Goal: Task Accomplishment & Management: Use online tool/utility

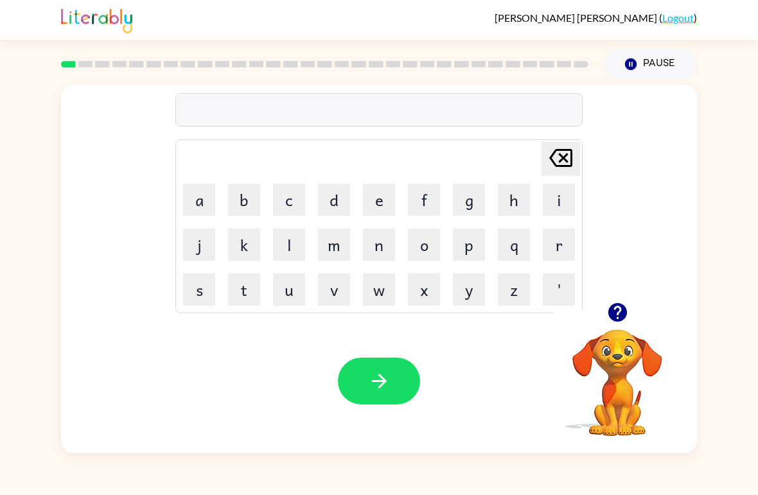
click at [286, 242] on button "l" at bounding box center [289, 245] width 32 height 32
click at [559, 162] on icon at bounding box center [560, 158] width 23 height 18
click at [380, 402] on button "button" at bounding box center [379, 381] width 82 height 47
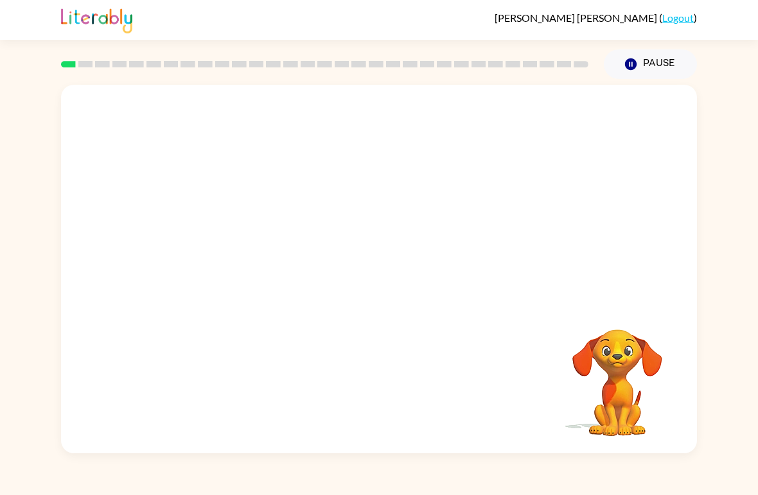
click at [379, 402] on div "Your browser must support playing .mp4 files to use Literably. Please try using…" at bounding box center [379, 269] width 636 height 369
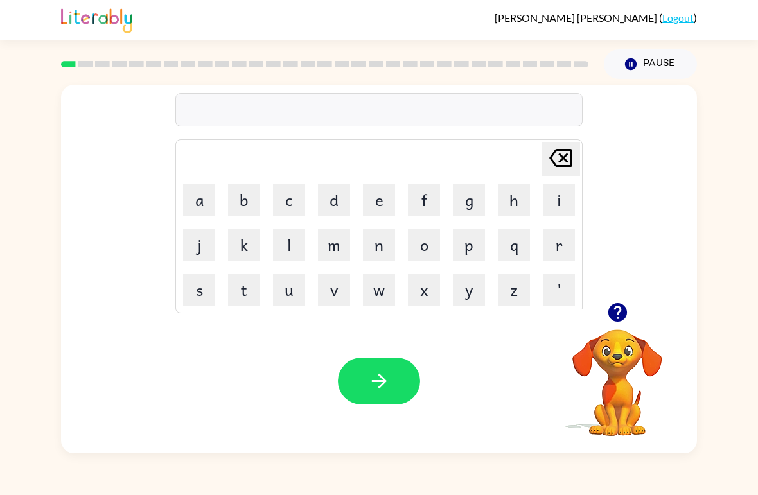
click at [223, 195] on td "b" at bounding box center [244, 200] width 44 height 44
click at [240, 200] on button "b" at bounding box center [244, 200] width 32 height 32
click at [435, 235] on button "o" at bounding box center [424, 245] width 32 height 32
click at [559, 241] on button "r" at bounding box center [559, 245] width 32 height 32
click at [322, 195] on button "d" at bounding box center [334, 200] width 32 height 32
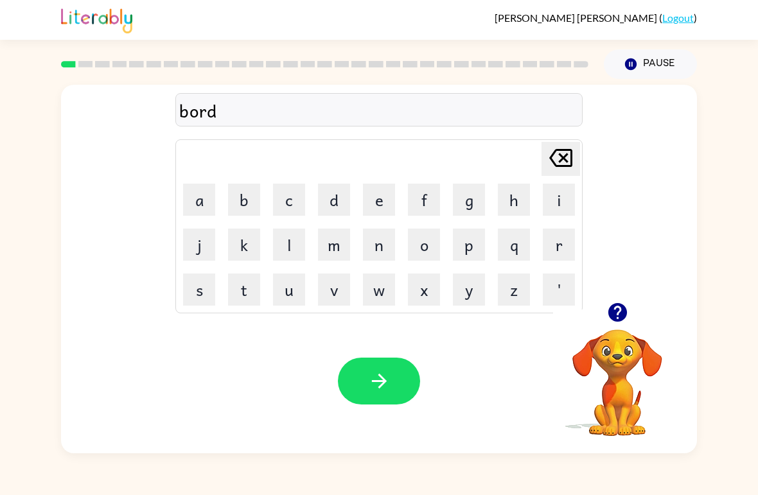
click at [374, 202] on button "e" at bounding box center [379, 200] width 32 height 32
click at [556, 242] on button "r" at bounding box center [559, 245] width 32 height 32
click at [399, 380] on button "button" at bounding box center [379, 381] width 82 height 47
click at [287, 203] on button "c" at bounding box center [289, 200] width 32 height 32
click at [424, 242] on button "o" at bounding box center [424, 245] width 32 height 32
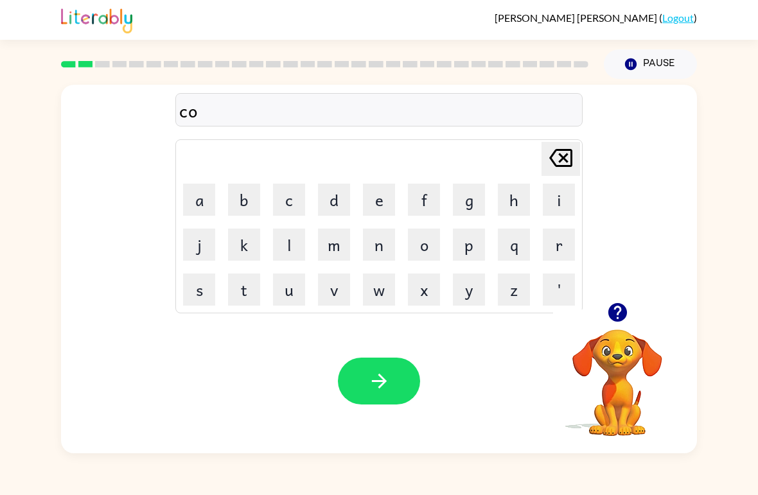
click at [378, 248] on button "n" at bounding box center [379, 245] width 32 height 32
click at [539, 153] on td "[PERSON_NAME] last character input" at bounding box center [378, 158] width 403 height 35
click at [563, 151] on icon at bounding box center [560, 158] width 23 height 18
click at [284, 290] on button "u" at bounding box center [289, 290] width 32 height 32
click at [379, 243] on button "n" at bounding box center [379, 245] width 32 height 32
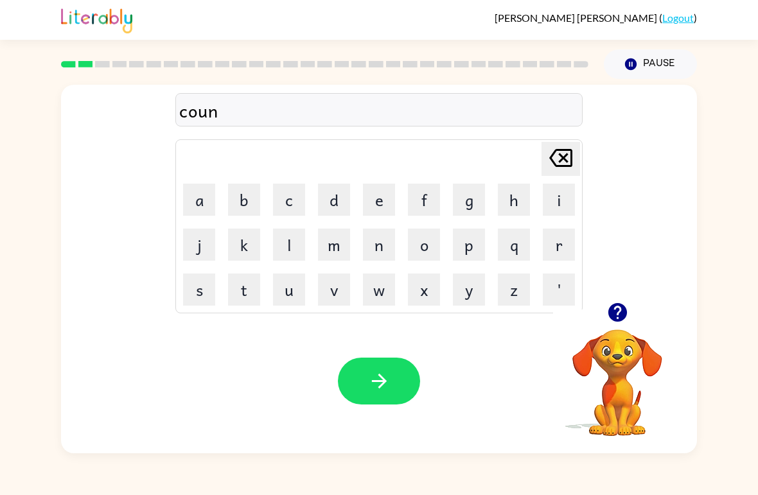
click at [239, 283] on button "t" at bounding box center [244, 290] width 32 height 32
click at [396, 401] on button "button" at bounding box center [379, 381] width 82 height 47
click at [396, 401] on div at bounding box center [379, 381] width 82 height 47
click at [289, 250] on button "l" at bounding box center [289, 245] width 32 height 32
click at [431, 256] on button "o" at bounding box center [424, 245] width 32 height 32
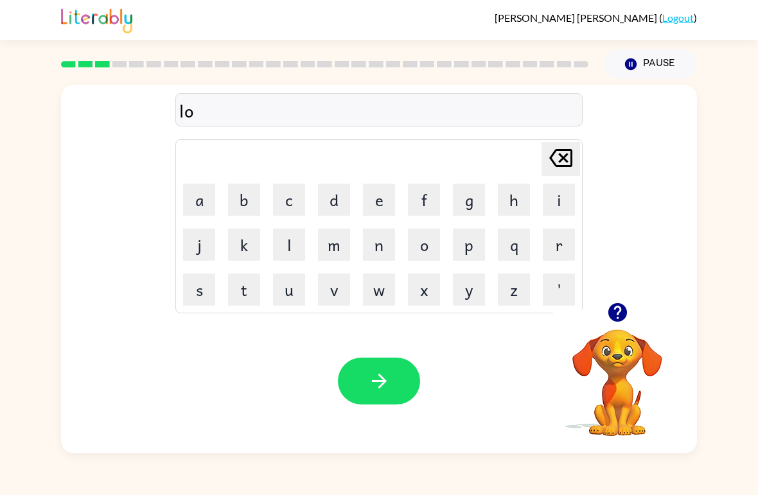
click at [288, 195] on button "c" at bounding box center [289, 200] width 32 height 32
click at [192, 204] on button "a" at bounding box center [199, 200] width 32 height 32
click at [240, 292] on button "t" at bounding box center [244, 290] width 32 height 32
click at [388, 204] on button "e" at bounding box center [379, 200] width 32 height 32
click at [380, 385] on icon "button" at bounding box center [379, 381] width 22 height 22
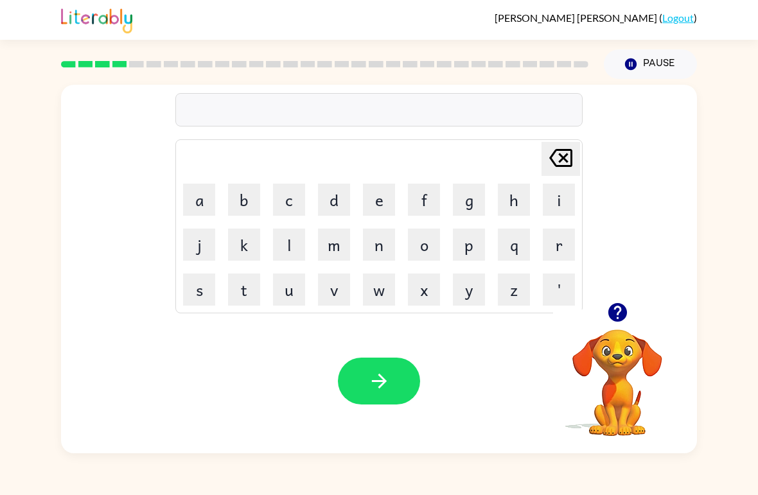
click at [241, 286] on button "t" at bounding box center [244, 290] width 32 height 32
click at [303, 292] on button "u" at bounding box center [289, 290] width 32 height 32
click at [517, 201] on button "h" at bounding box center [514, 200] width 32 height 32
click at [574, 152] on icon "[PERSON_NAME] last character input" at bounding box center [560, 158] width 31 height 31
click at [561, 197] on button "i" at bounding box center [559, 200] width 32 height 32
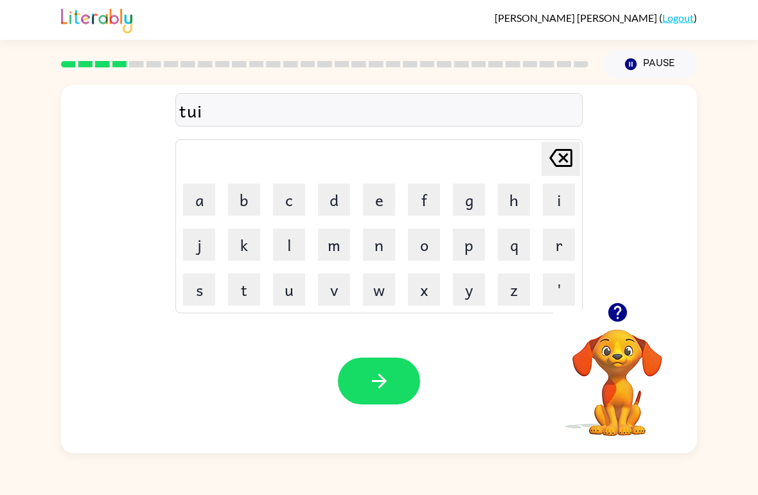
click at [382, 249] on button "n" at bounding box center [379, 245] width 32 height 32
click at [374, 398] on button "button" at bounding box center [379, 381] width 82 height 47
click at [382, 246] on button "n" at bounding box center [379, 245] width 32 height 32
click at [571, 195] on button "i" at bounding box center [559, 200] width 32 height 32
click at [387, 199] on button "e" at bounding box center [379, 200] width 32 height 32
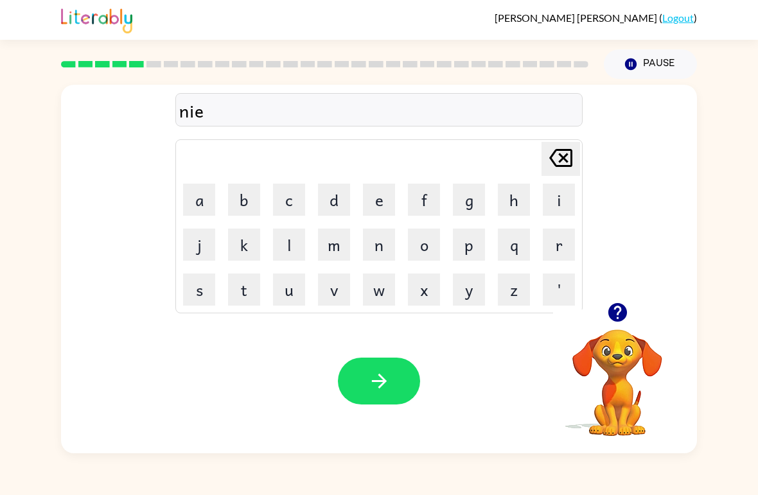
click at [565, 241] on button "r" at bounding box center [559, 245] width 32 height 32
click at [197, 195] on button "a" at bounding box center [199, 200] width 32 height 32
click at [376, 290] on button "w" at bounding box center [379, 290] width 32 height 32
click at [203, 294] on button "s" at bounding box center [199, 290] width 32 height 32
click at [477, 289] on button "y" at bounding box center [469, 290] width 32 height 32
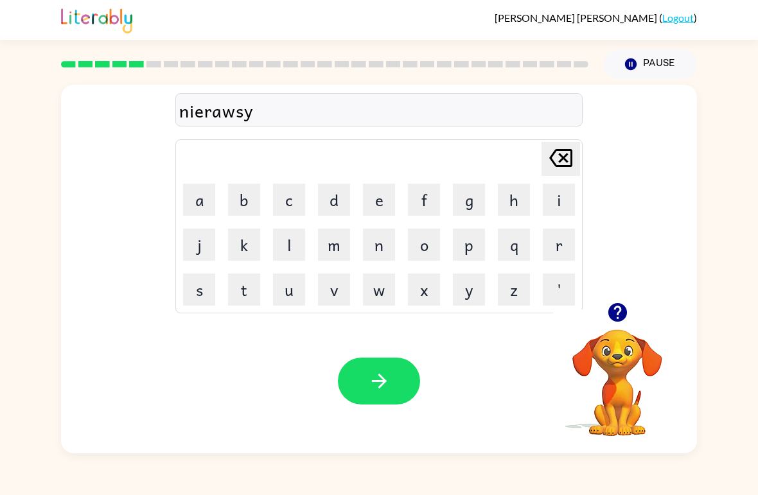
click at [378, 398] on button "button" at bounding box center [379, 381] width 82 height 47
click at [229, 195] on button "b" at bounding box center [244, 200] width 32 height 32
click at [382, 200] on button "e" at bounding box center [379, 200] width 32 height 32
click at [511, 198] on button "h" at bounding box center [514, 200] width 32 height 32
click at [548, 201] on button "i" at bounding box center [559, 200] width 32 height 32
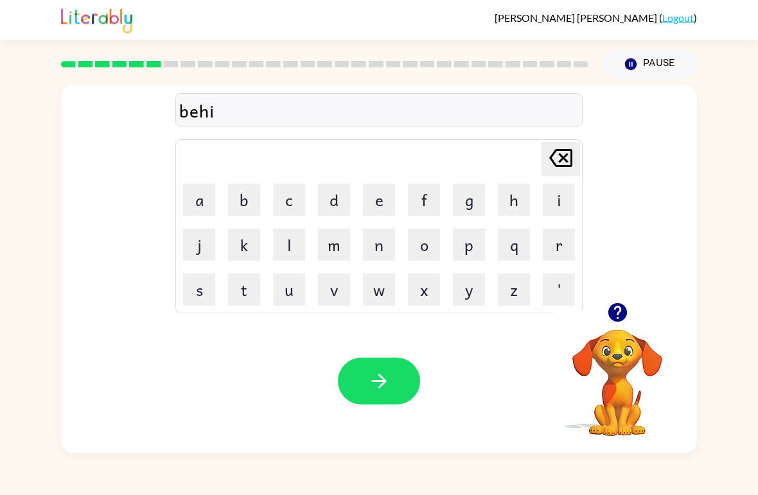
click at [385, 249] on button "n" at bounding box center [379, 245] width 32 height 32
click at [333, 200] on button "d" at bounding box center [334, 200] width 32 height 32
click at [364, 385] on button "button" at bounding box center [379, 381] width 82 height 47
click at [396, 388] on div at bounding box center [379, 381] width 82 height 47
click at [245, 284] on button "t" at bounding box center [244, 290] width 32 height 32
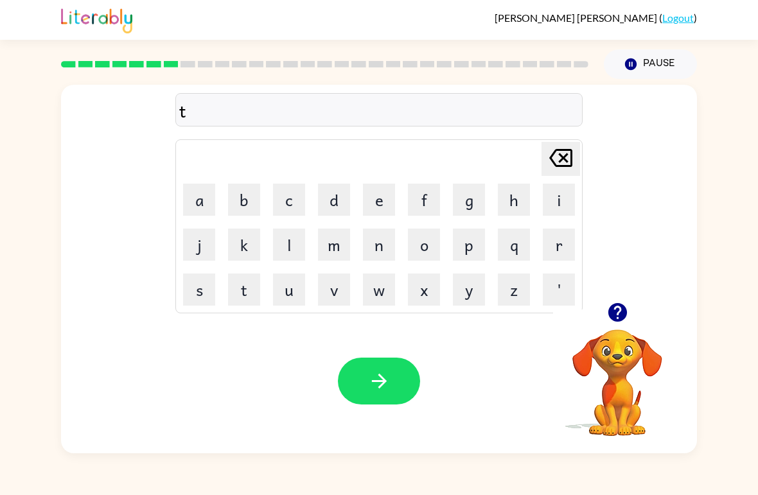
click at [564, 239] on button "r" at bounding box center [559, 245] width 32 height 32
click at [559, 198] on button "i" at bounding box center [559, 200] width 32 height 32
click at [248, 235] on button "k" at bounding box center [244, 245] width 32 height 32
click at [290, 242] on button "l" at bounding box center [289, 245] width 32 height 32
click at [340, 203] on button "d" at bounding box center [334, 200] width 32 height 32
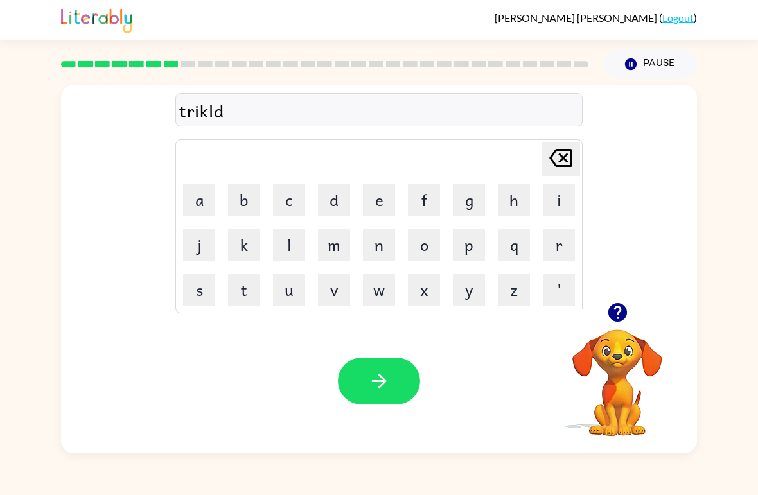
click at [566, 157] on icon at bounding box center [560, 158] width 23 height 18
click at [392, 203] on button "e" at bounding box center [379, 200] width 32 height 32
click at [391, 389] on button "button" at bounding box center [379, 381] width 82 height 47
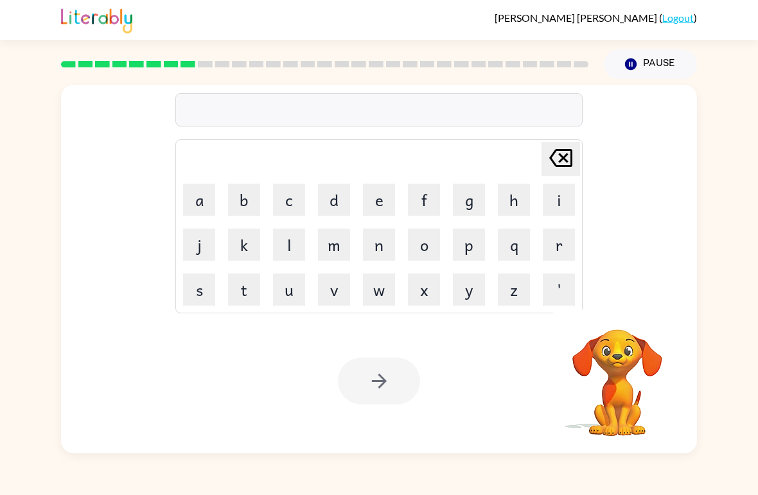
click at [384, 247] on button "n" at bounding box center [379, 245] width 32 height 32
click at [555, 201] on button "i" at bounding box center [559, 200] width 32 height 32
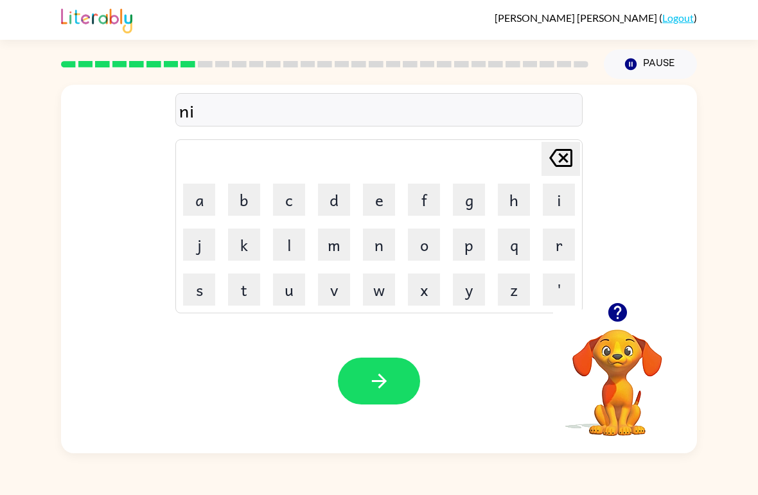
click at [384, 207] on button "e" at bounding box center [379, 200] width 32 height 32
click at [557, 245] on button "r" at bounding box center [559, 245] width 32 height 32
click at [197, 206] on button "a" at bounding box center [199, 200] width 32 height 32
click at [478, 191] on button "g" at bounding box center [469, 200] width 32 height 32
click at [471, 247] on button "p" at bounding box center [469, 245] width 32 height 32
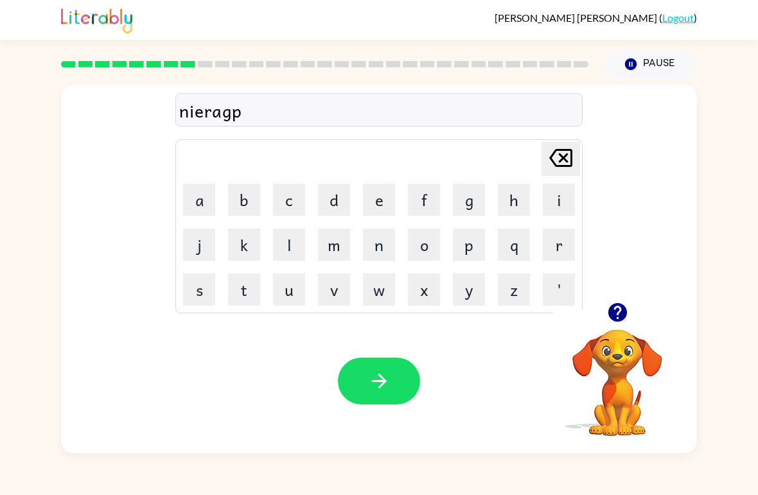
click at [557, 157] on icon "[PERSON_NAME] last character input" at bounding box center [560, 158] width 31 height 31
click at [419, 242] on button "o" at bounding box center [424, 245] width 32 height 32
click at [394, 401] on button "button" at bounding box center [379, 381] width 82 height 47
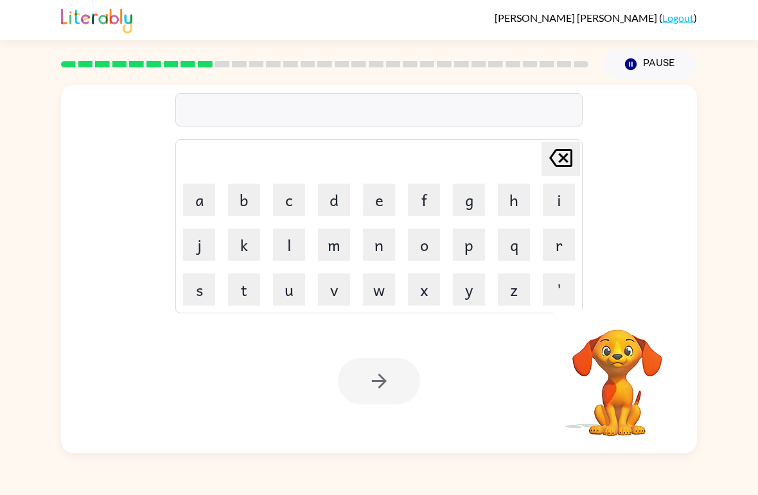
click at [379, 252] on button "n" at bounding box center [379, 245] width 32 height 32
click at [565, 197] on button "i" at bounding box center [559, 200] width 32 height 32
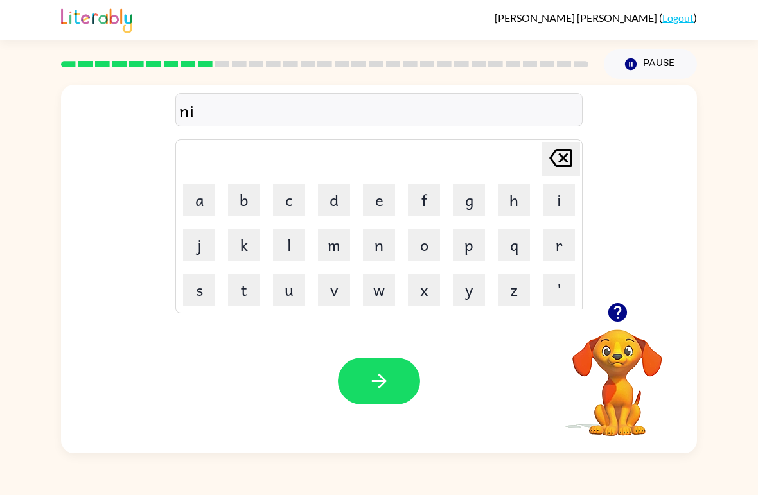
click at [382, 252] on button "n" at bounding box center [379, 245] width 32 height 32
click at [378, 204] on button "e" at bounding box center [379, 200] width 32 height 32
click at [548, 159] on icon "[PERSON_NAME] last character input" at bounding box center [560, 158] width 31 height 31
click at [235, 192] on button "b" at bounding box center [244, 200] width 32 height 32
click at [274, 237] on button "l" at bounding box center [289, 245] width 32 height 32
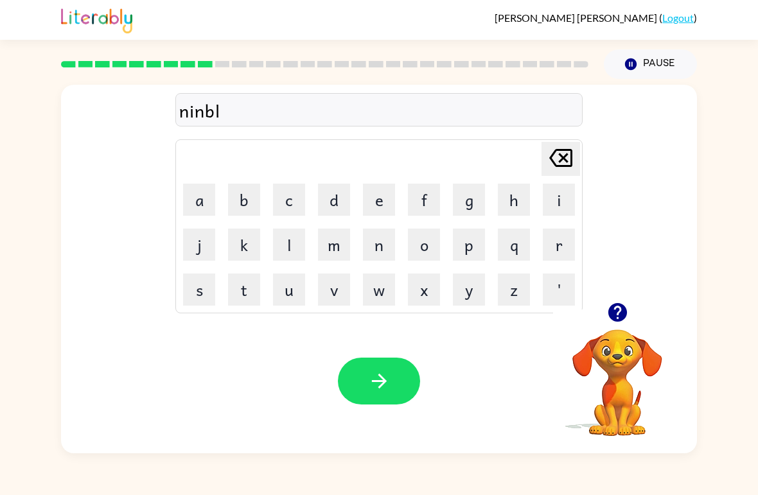
click at [274, 236] on button "l" at bounding box center [289, 245] width 32 height 32
click at [366, 396] on button "button" at bounding box center [379, 381] width 82 height 47
click at [186, 190] on button "a" at bounding box center [199, 200] width 32 height 32
click at [389, 245] on button "n" at bounding box center [379, 245] width 32 height 32
click at [428, 199] on button "f" at bounding box center [424, 200] width 32 height 32
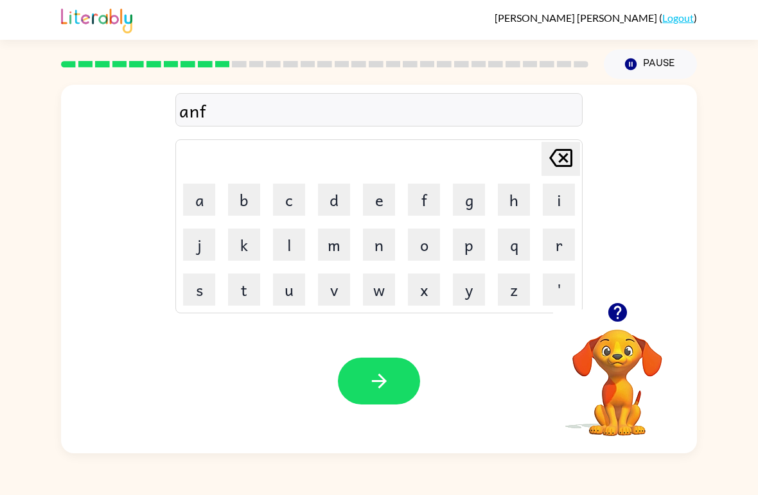
click at [300, 287] on button "u" at bounding box center [289, 290] width 32 height 32
click at [285, 241] on button "l" at bounding box center [289, 245] width 32 height 32
click at [284, 240] on button "l" at bounding box center [289, 245] width 32 height 32
click at [391, 365] on button "button" at bounding box center [379, 381] width 82 height 47
click at [241, 204] on button "b" at bounding box center [244, 200] width 32 height 32
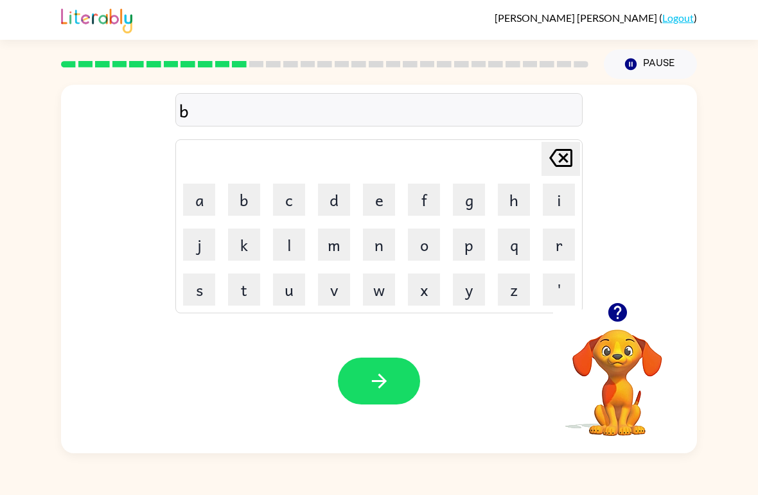
click at [436, 241] on button "o" at bounding box center [424, 245] width 32 height 32
click at [206, 204] on button "a" at bounding box center [199, 200] width 32 height 32
click at [245, 283] on button "t" at bounding box center [244, 290] width 32 height 32
click at [382, 396] on button "button" at bounding box center [379, 381] width 82 height 47
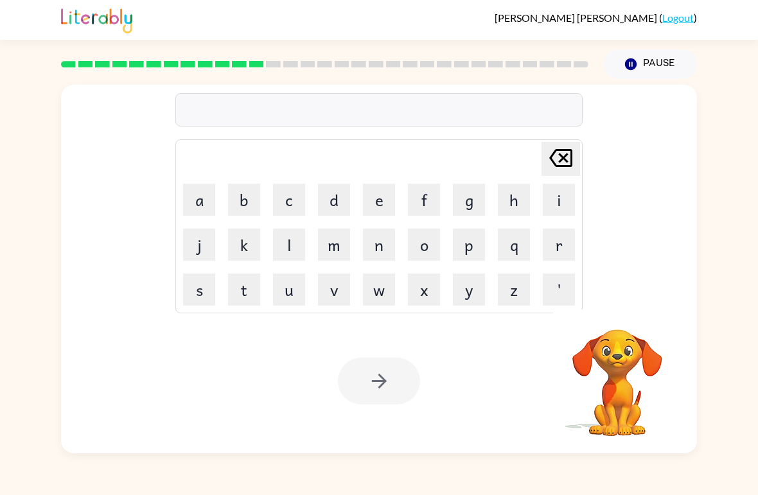
click at [245, 204] on button "b" at bounding box center [244, 200] width 32 height 32
click at [385, 200] on button "e" at bounding box center [379, 200] width 32 height 32
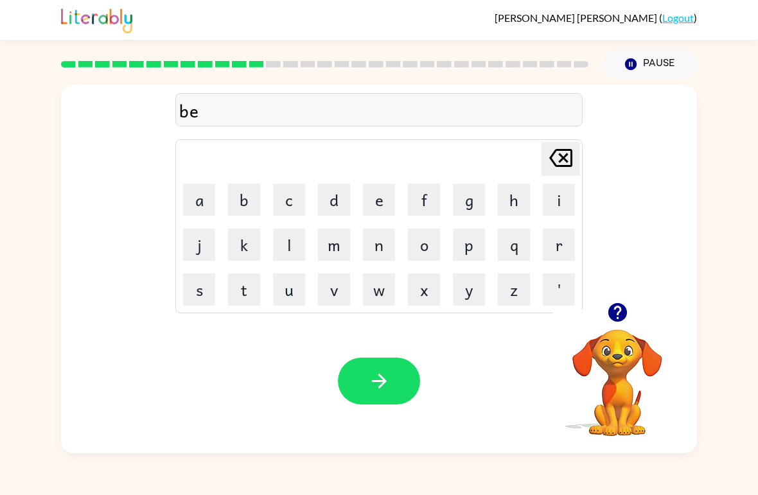
click at [335, 202] on button "d" at bounding box center [334, 200] width 32 height 32
click at [241, 292] on button "t" at bounding box center [244, 290] width 32 height 32
click at [552, 201] on button "i" at bounding box center [559, 200] width 32 height 32
click at [333, 252] on button "m" at bounding box center [334, 245] width 32 height 32
click at [382, 202] on button "e" at bounding box center [379, 200] width 32 height 32
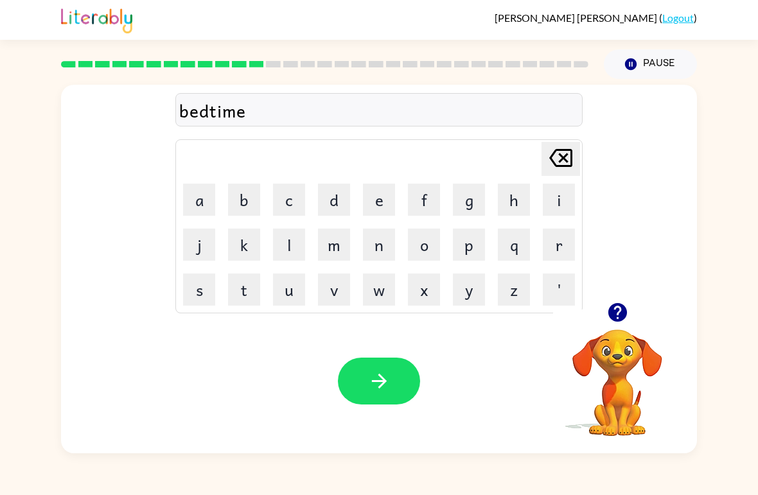
click at [389, 393] on button "button" at bounding box center [379, 381] width 82 height 47
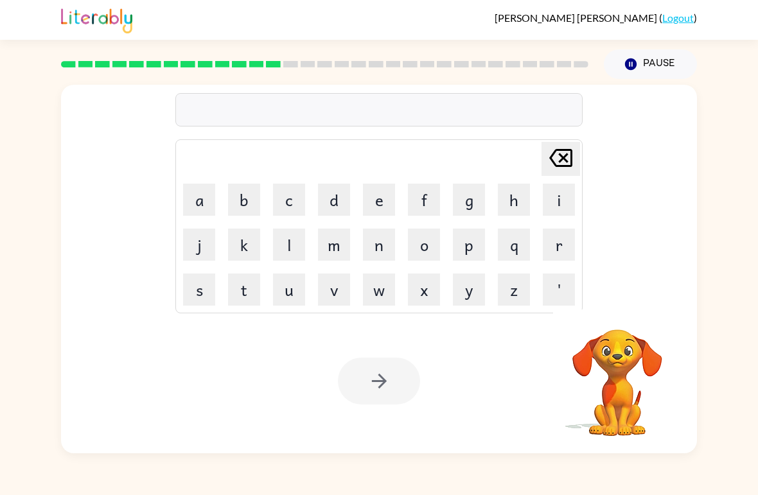
click at [439, 193] on button "f" at bounding box center [424, 200] width 32 height 32
click at [556, 207] on button "i" at bounding box center [559, 200] width 32 height 32
click at [236, 283] on button "t" at bounding box center [244, 290] width 32 height 32
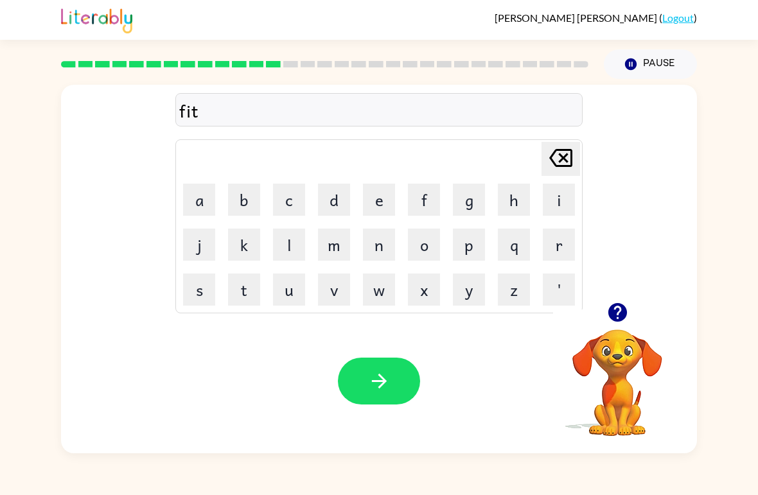
click at [383, 259] on button "n" at bounding box center [379, 245] width 32 height 32
click at [392, 198] on button "e" at bounding box center [379, 200] width 32 height 32
click at [191, 297] on button "s" at bounding box center [199, 290] width 32 height 32
click at [390, 392] on icon "button" at bounding box center [379, 381] width 22 height 22
click at [389, 392] on div at bounding box center [379, 381] width 82 height 47
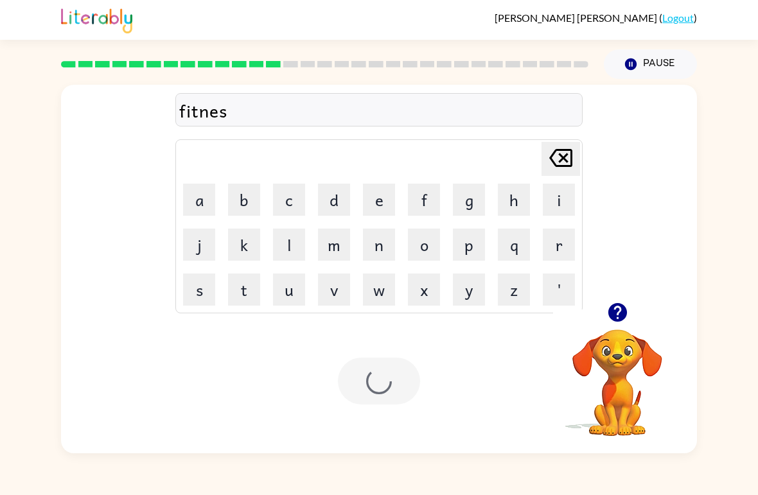
click at [393, 382] on div at bounding box center [379, 381] width 82 height 47
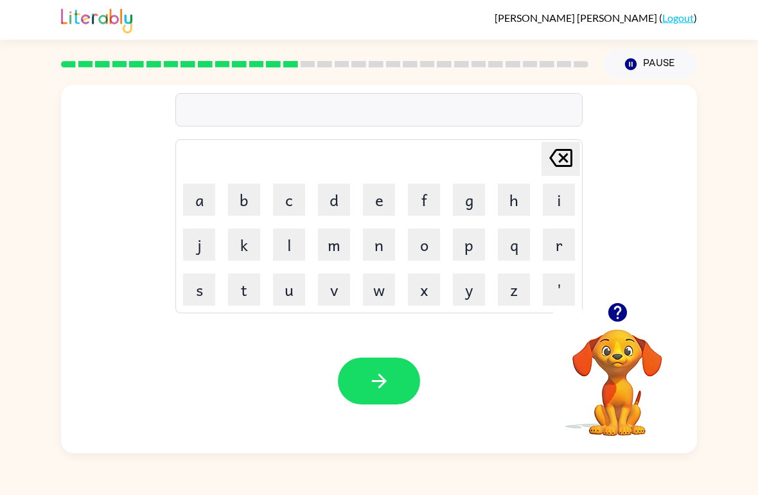
click at [335, 198] on button "d" at bounding box center [334, 200] width 32 height 32
click at [553, 203] on button "i" at bounding box center [559, 200] width 32 height 32
click at [288, 249] on button "l" at bounding box center [289, 245] width 32 height 32
click at [200, 209] on button "a" at bounding box center [199, 200] width 32 height 32
click at [471, 295] on button "y" at bounding box center [469, 290] width 32 height 32
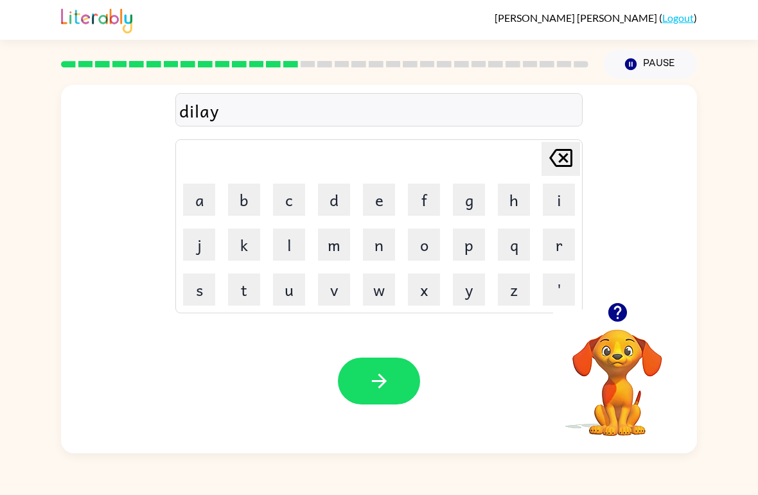
click at [384, 389] on icon "button" at bounding box center [379, 381] width 22 height 22
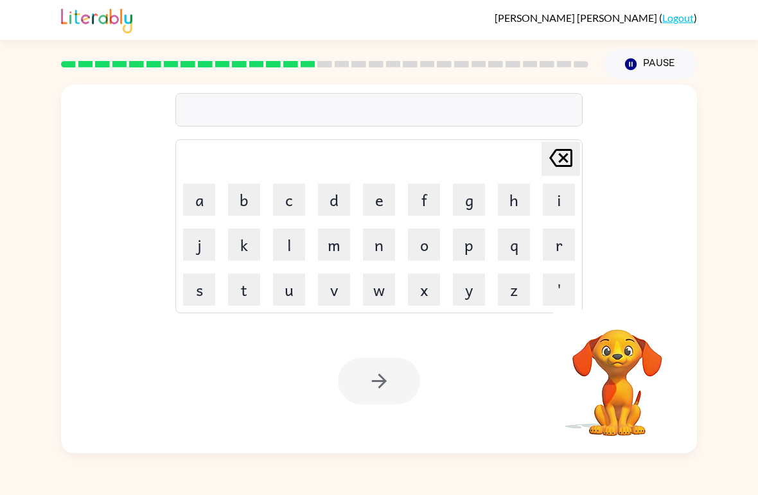
click at [238, 292] on button "t" at bounding box center [244, 290] width 32 height 32
click at [295, 289] on button "u" at bounding box center [289, 290] width 32 height 32
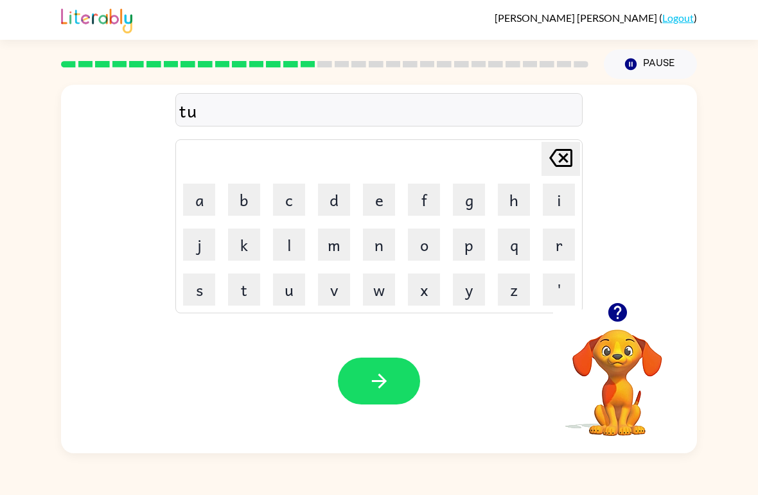
click at [563, 247] on button "r" at bounding box center [559, 245] width 32 height 32
click at [378, 243] on button "n" at bounding box center [379, 245] width 32 height 32
click at [378, 395] on button "button" at bounding box center [379, 381] width 82 height 47
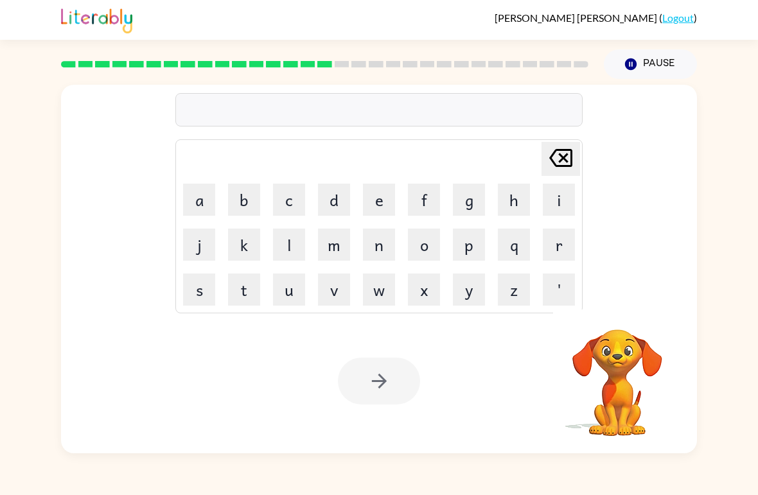
click at [211, 286] on button "s" at bounding box center [199, 290] width 32 height 32
click at [387, 204] on button "e" at bounding box center [379, 200] width 32 height 32
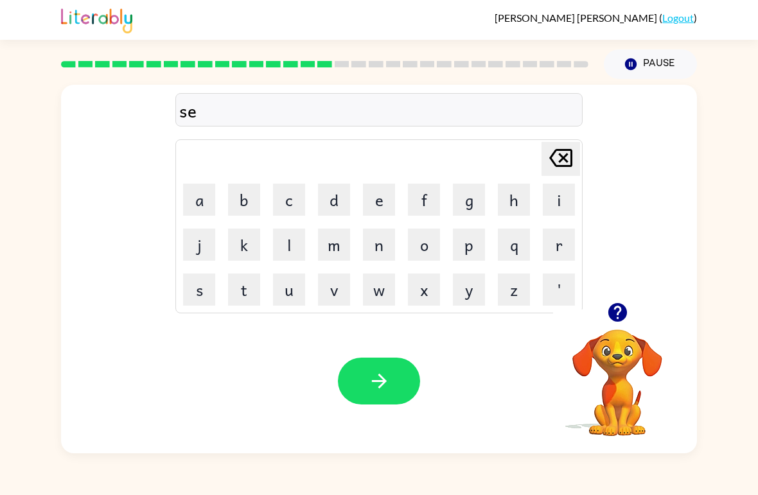
click at [475, 249] on button "p" at bounding box center [469, 245] width 32 height 32
click at [249, 290] on button "t" at bounding box center [244, 290] width 32 height 32
click at [382, 382] on icon "button" at bounding box center [378, 381] width 15 height 15
click at [480, 204] on button "g" at bounding box center [469, 200] width 32 height 32
click at [277, 245] on button "l" at bounding box center [289, 245] width 32 height 32
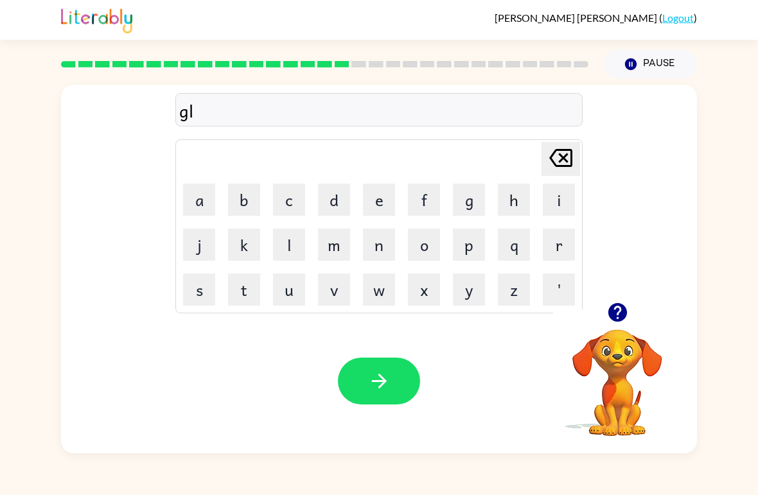
click at [562, 198] on button "i" at bounding box center [559, 200] width 32 height 32
click at [332, 245] on button "m" at bounding box center [334, 245] width 32 height 32
click at [565, 192] on button "i" at bounding box center [559, 200] width 32 height 32
click at [388, 240] on button "n" at bounding box center [379, 245] width 32 height 32
click at [383, 389] on icon "button" at bounding box center [379, 381] width 22 height 22
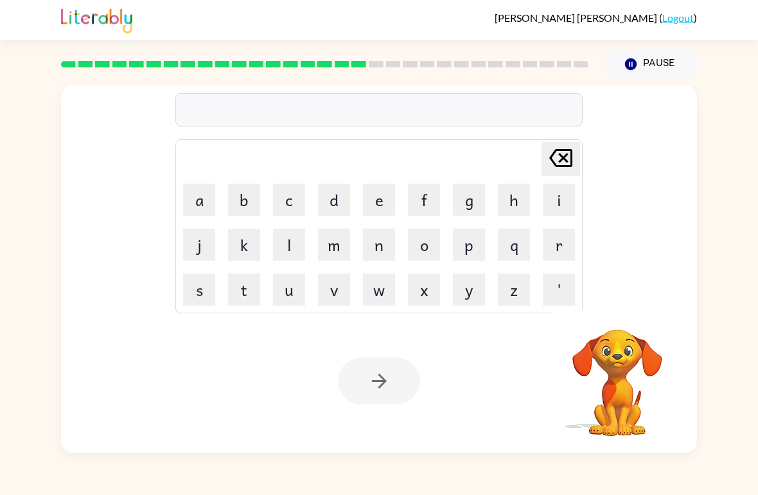
click at [474, 240] on button "p" at bounding box center [469, 245] width 32 height 32
click at [294, 240] on button "l" at bounding box center [289, 245] width 32 height 32
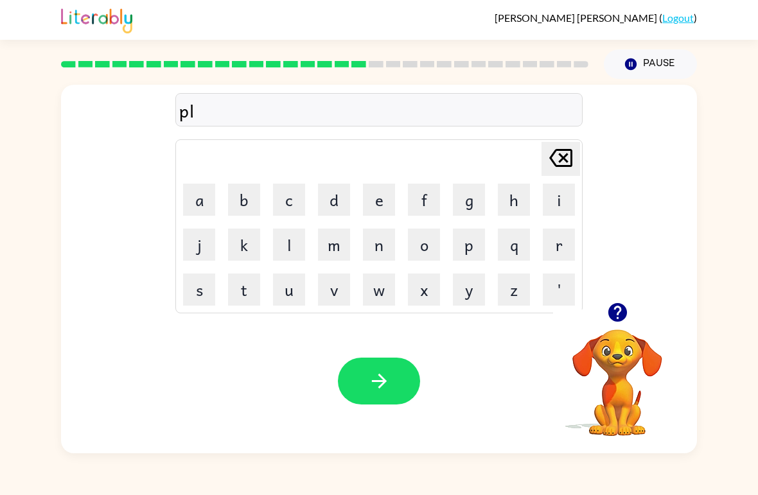
click at [191, 300] on button "s" at bounding box center [199, 290] width 32 height 32
click at [236, 281] on button "t" at bounding box center [244, 290] width 32 height 32
click at [565, 198] on button "i" at bounding box center [559, 200] width 32 height 32
click at [299, 202] on button "c" at bounding box center [289, 200] width 32 height 32
click at [390, 398] on button "button" at bounding box center [379, 381] width 82 height 47
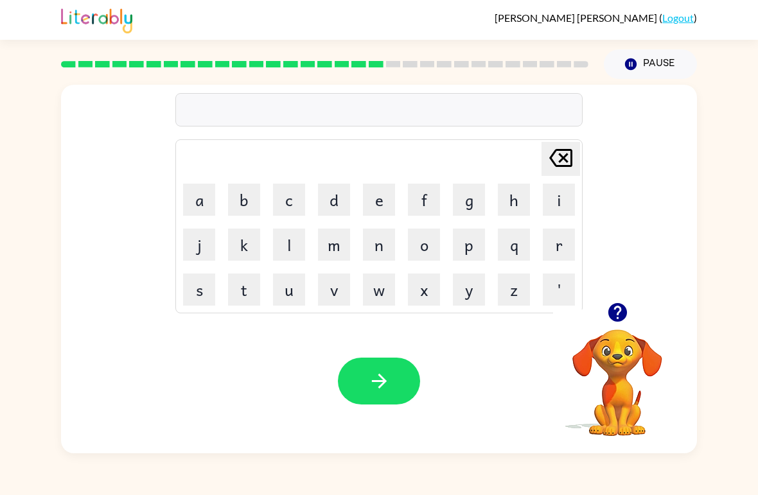
click at [613, 318] on icon "button" at bounding box center [617, 312] width 19 height 19
click at [349, 194] on button "d" at bounding box center [334, 200] width 32 height 32
click at [559, 198] on button "i" at bounding box center [559, 200] width 32 height 32
click at [195, 288] on button "s" at bounding box center [199, 290] width 32 height 32
click at [464, 243] on button "p" at bounding box center [469, 245] width 32 height 32
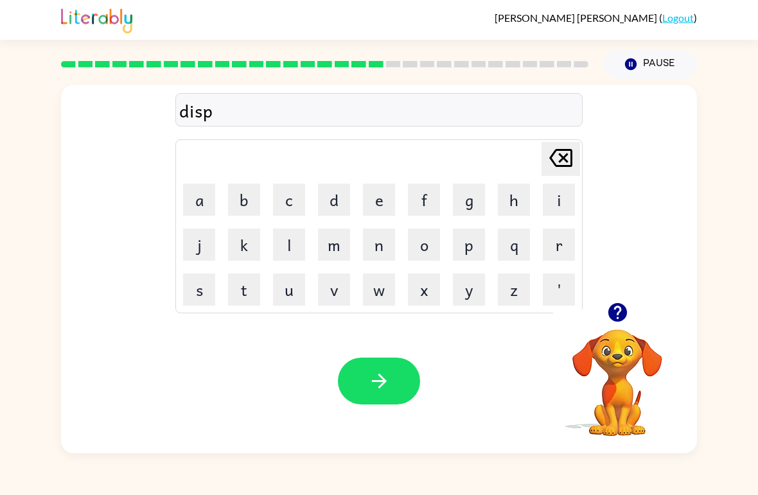
click at [561, 200] on button "i" at bounding box center [559, 200] width 32 height 32
click at [560, 157] on icon "[PERSON_NAME] last character input" at bounding box center [560, 158] width 31 height 31
click at [288, 237] on button "l" at bounding box center [289, 245] width 32 height 32
click at [198, 282] on button "s" at bounding box center [199, 290] width 32 height 32
click at [561, 156] on icon at bounding box center [560, 158] width 23 height 18
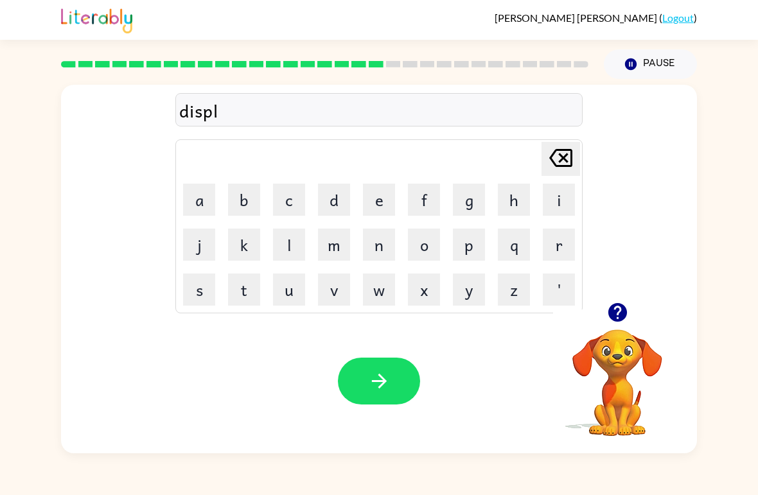
click at [198, 197] on button "a" at bounding box center [199, 200] width 32 height 32
click at [477, 287] on button "y" at bounding box center [469, 290] width 32 height 32
click at [379, 397] on button "button" at bounding box center [379, 381] width 82 height 47
click at [623, 321] on icon "button" at bounding box center [617, 312] width 22 height 22
click at [332, 202] on button "d" at bounding box center [334, 200] width 32 height 32
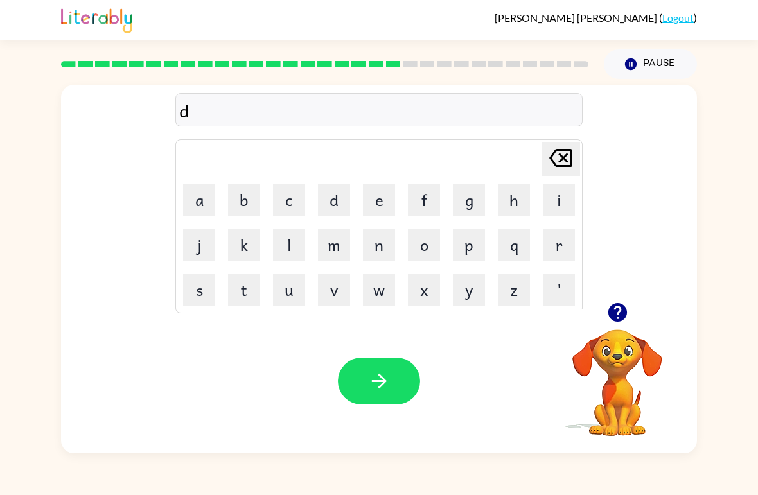
click at [426, 250] on button "o" at bounding box center [424, 245] width 32 height 32
click at [201, 291] on button "s" at bounding box center [199, 290] width 32 height 32
click at [245, 292] on button "t" at bounding box center [244, 290] width 32 height 32
click at [558, 204] on button "i" at bounding box center [559, 200] width 32 height 32
click at [240, 293] on button "t" at bounding box center [244, 290] width 32 height 32
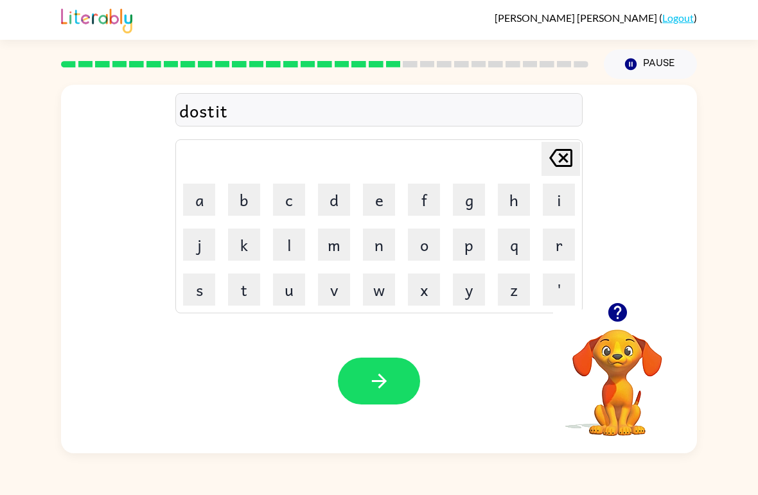
click at [380, 378] on icon "button" at bounding box center [378, 381] width 15 height 15
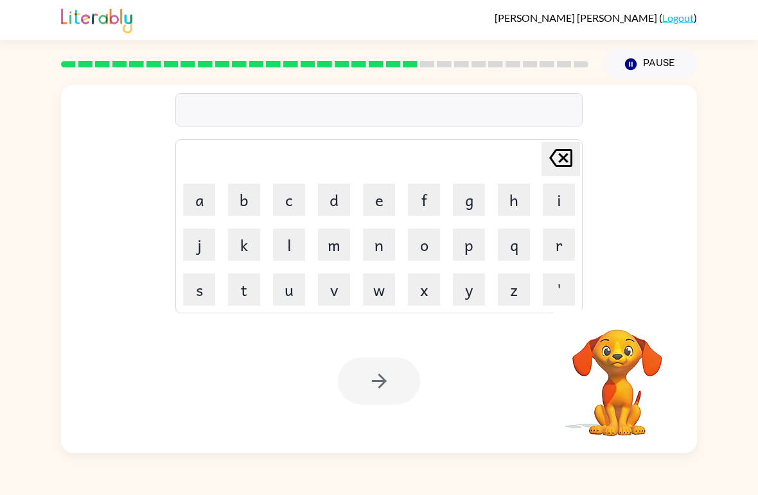
click at [497, 263] on td "q" at bounding box center [514, 245] width 44 height 44
click at [191, 284] on button "s" at bounding box center [199, 290] width 32 height 32
click at [383, 197] on button "e" at bounding box center [379, 200] width 32 height 32
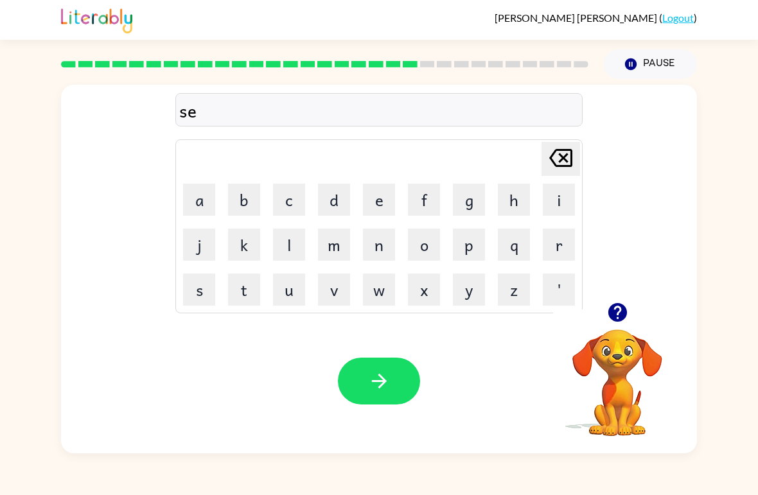
click at [482, 252] on button "p" at bounding box center [469, 245] width 32 height 32
click at [251, 293] on button "t" at bounding box center [244, 290] width 32 height 32
click at [553, 206] on button "i" at bounding box center [559, 200] width 32 height 32
click at [615, 320] on icon "button" at bounding box center [617, 312] width 19 height 19
click at [329, 208] on button "d" at bounding box center [334, 200] width 32 height 32
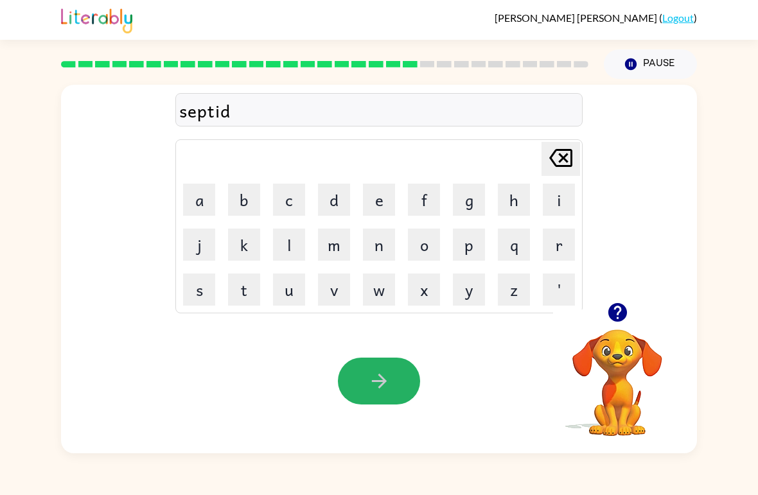
click at [396, 395] on button "button" at bounding box center [379, 381] width 82 height 47
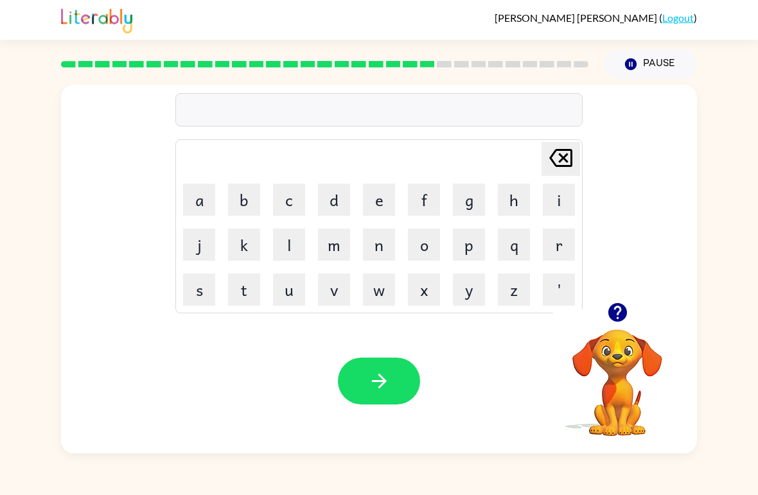
click at [623, 308] on icon "button" at bounding box center [617, 312] width 19 height 19
click at [613, 304] on icon "button" at bounding box center [617, 312] width 22 height 22
click at [565, 247] on button "r" at bounding box center [559, 245] width 32 height 32
click at [202, 206] on button "a" at bounding box center [199, 200] width 32 height 32
click at [563, 204] on button "i" at bounding box center [559, 200] width 32 height 32
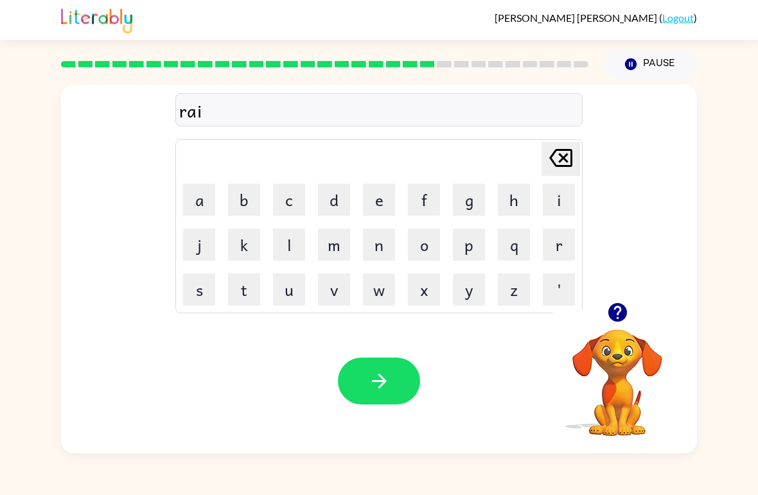
click at [383, 242] on button "n" at bounding box center [379, 245] width 32 height 32
click at [279, 200] on button "c" at bounding box center [289, 200] width 32 height 32
click at [424, 246] on button "o" at bounding box center [424, 245] width 32 height 32
click at [197, 197] on button "a" at bounding box center [199, 200] width 32 height 32
click at [245, 300] on button "t" at bounding box center [244, 290] width 32 height 32
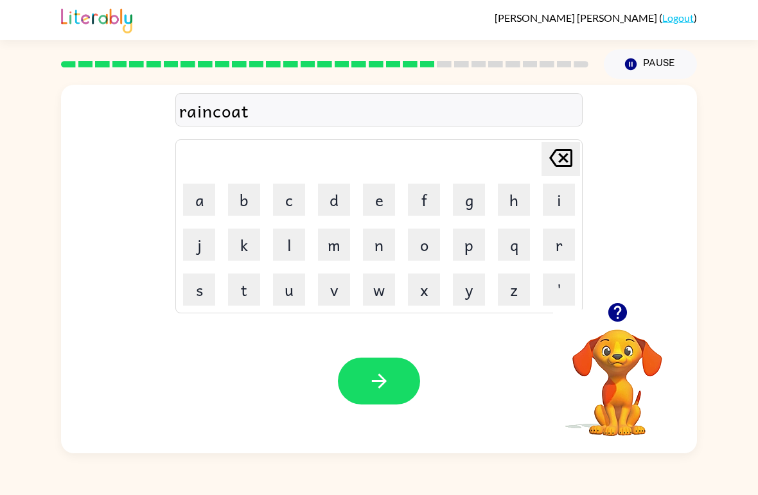
click at [393, 383] on button "button" at bounding box center [379, 381] width 82 height 47
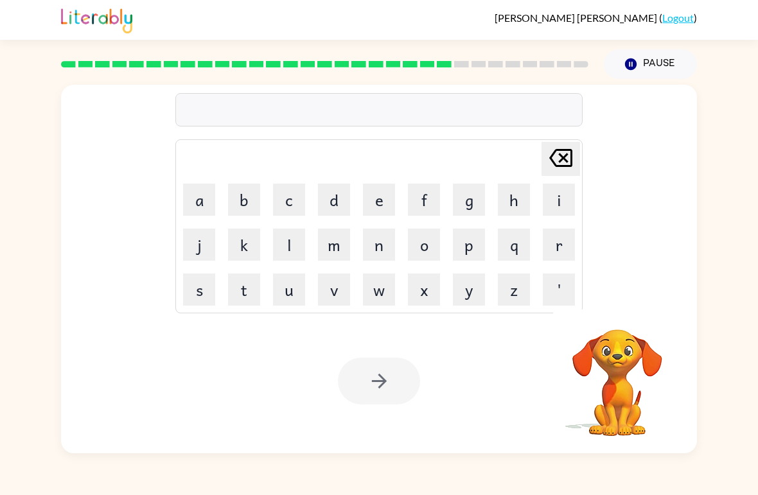
click at [338, 248] on button "m" at bounding box center [334, 245] width 32 height 32
click at [189, 209] on button "a" at bounding box center [199, 200] width 32 height 32
click at [557, 243] on button "r" at bounding box center [559, 245] width 32 height 32
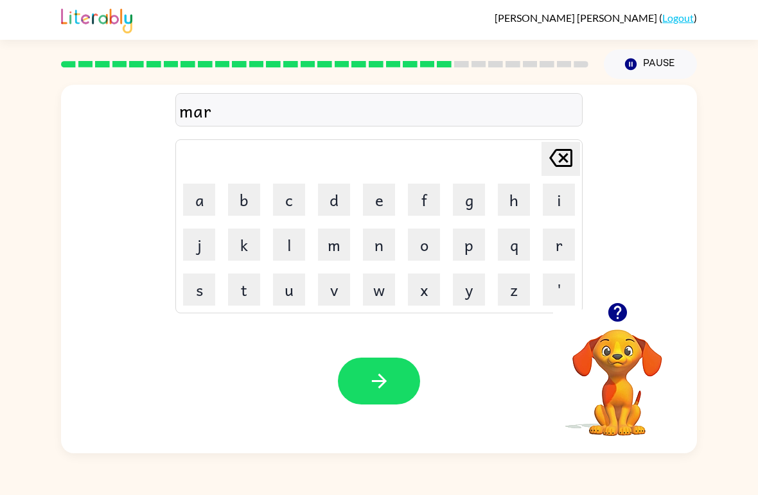
click at [285, 193] on button "c" at bounding box center [289, 200] width 32 height 32
click at [379, 191] on button "e" at bounding box center [379, 200] width 32 height 32
click at [568, 243] on button "r" at bounding box center [559, 245] width 32 height 32
click at [407, 386] on button "button" at bounding box center [379, 381] width 82 height 47
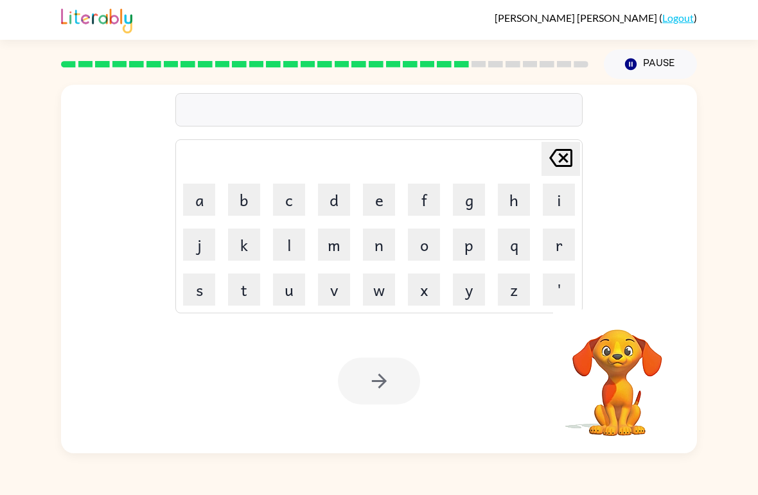
click at [185, 192] on button "a" at bounding box center [199, 200] width 32 height 32
click at [479, 204] on button "g" at bounding box center [469, 200] width 32 height 32
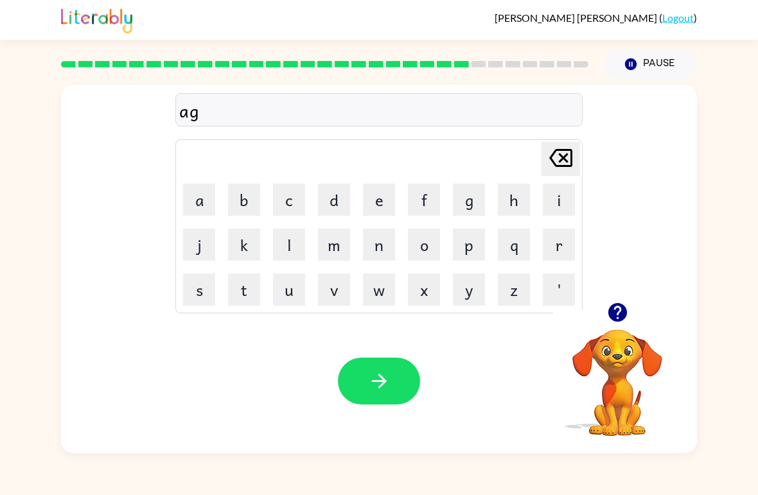
click at [197, 206] on button "a" at bounding box center [199, 200] width 32 height 32
click at [566, 201] on button "i" at bounding box center [559, 200] width 32 height 32
click at [382, 254] on button "n" at bounding box center [379, 245] width 32 height 32
click at [376, 368] on button "button" at bounding box center [379, 381] width 82 height 47
click at [473, 202] on button "g" at bounding box center [469, 200] width 32 height 32
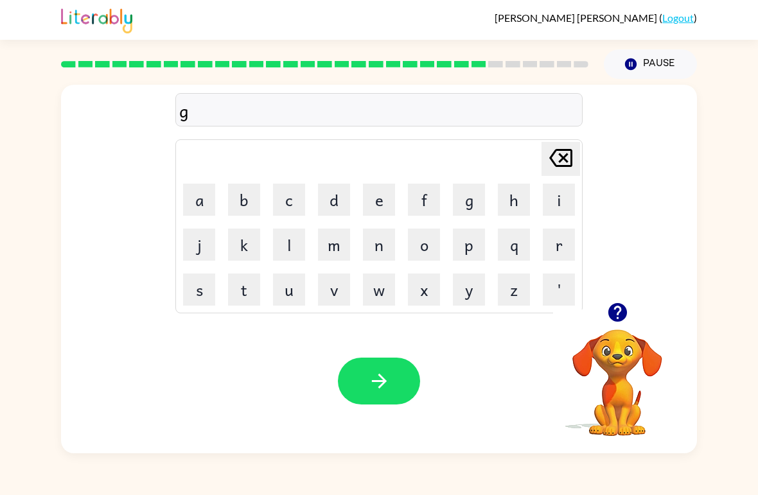
click at [193, 200] on button "a" at bounding box center [199, 200] width 32 height 32
click at [236, 211] on button "b" at bounding box center [244, 200] width 32 height 32
click at [276, 251] on button "l" at bounding box center [289, 245] width 32 height 32
click at [561, 200] on button "i" at bounding box center [559, 200] width 32 height 32
click at [385, 250] on button "n" at bounding box center [379, 245] width 32 height 32
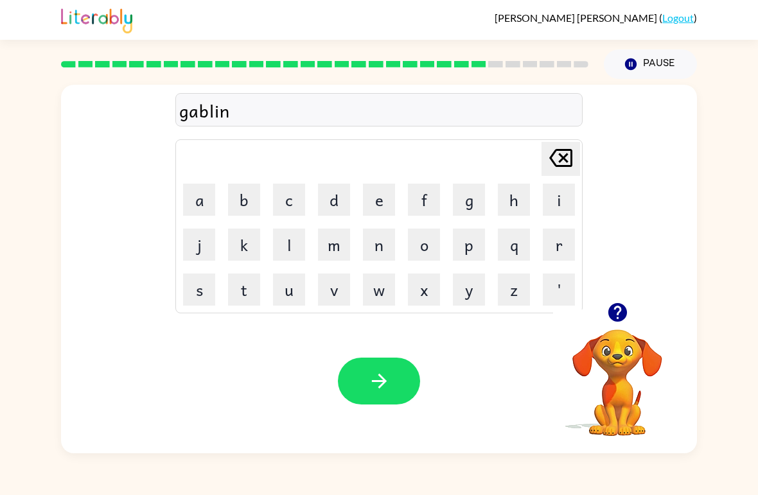
click at [399, 371] on button "button" at bounding box center [379, 381] width 82 height 47
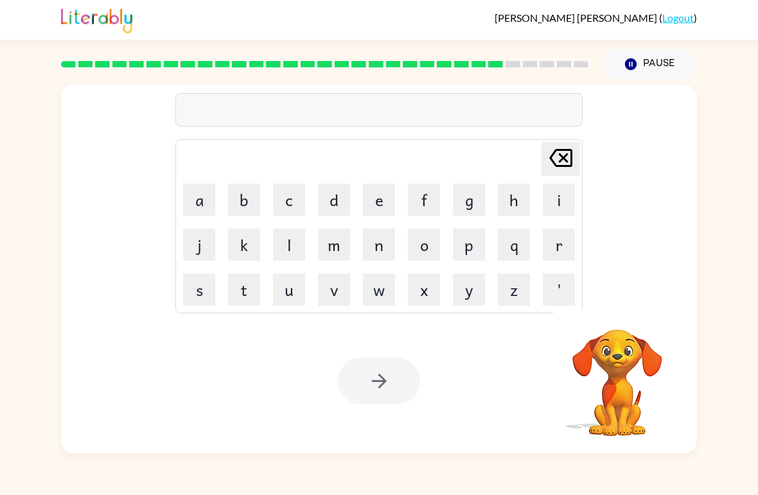
click at [301, 198] on button "c" at bounding box center [289, 200] width 32 height 32
click at [570, 157] on icon "[PERSON_NAME] last character input" at bounding box center [560, 158] width 31 height 31
click at [474, 200] on button "g" at bounding box center [469, 200] width 32 height 32
click at [427, 243] on button "o" at bounding box center [424, 245] width 32 height 32
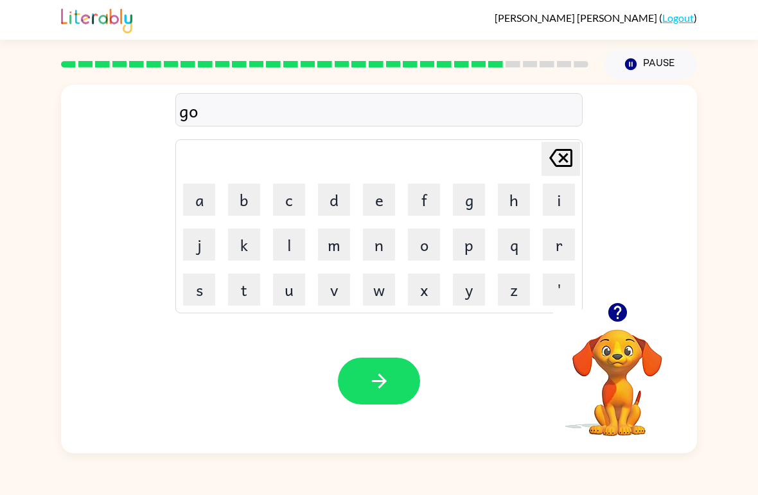
click at [240, 201] on button "b" at bounding box center [244, 200] width 32 height 32
click at [375, 191] on button "e" at bounding box center [379, 200] width 32 height 32
click at [553, 251] on button "r" at bounding box center [559, 245] width 32 height 32
click at [341, 246] on button "m" at bounding box center [334, 245] width 32 height 32
click at [381, 203] on button "e" at bounding box center [379, 200] width 32 height 32
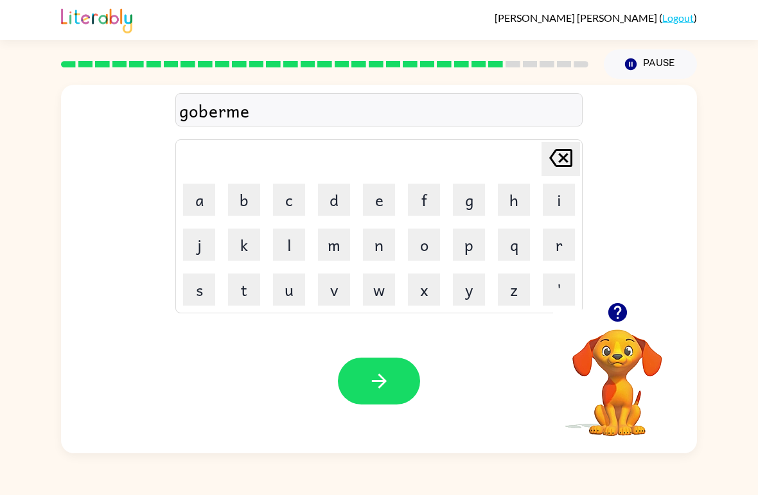
click at [373, 252] on button "n" at bounding box center [379, 245] width 32 height 32
click at [237, 301] on button "t" at bounding box center [244, 290] width 32 height 32
click at [383, 396] on button "button" at bounding box center [379, 381] width 82 height 47
click at [194, 287] on button "s" at bounding box center [199, 290] width 32 height 32
click at [484, 245] on button "p" at bounding box center [469, 245] width 32 height 32
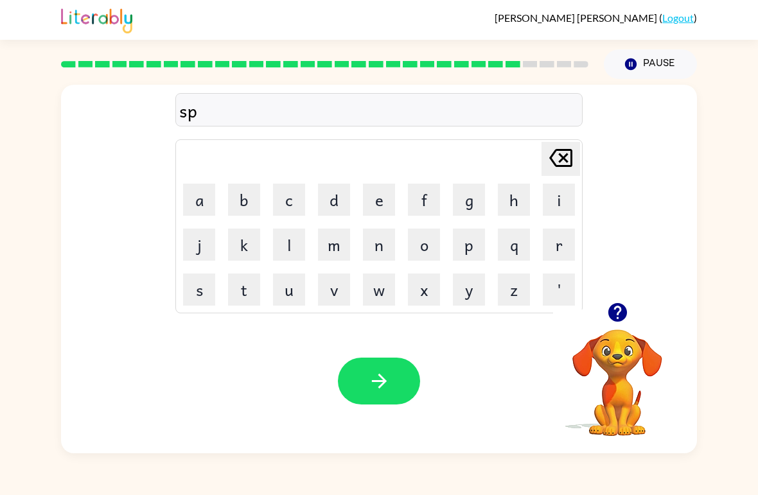
click at [550, 250] on button "r" at bounding box center [559, 245] width 32 height 32
click at [558, 203] on button "i" at bounding box center [559, 200] width 32 height 32
click at [388, 245] on button "n" at bounding box center [379, 245] width 32 height 32
click at [473, 207] on button "g" at bounding box center [469, 200] width 32 height 32
click at [392, 374] on button "button" at bounding box center [379, 381] width 82 height 47
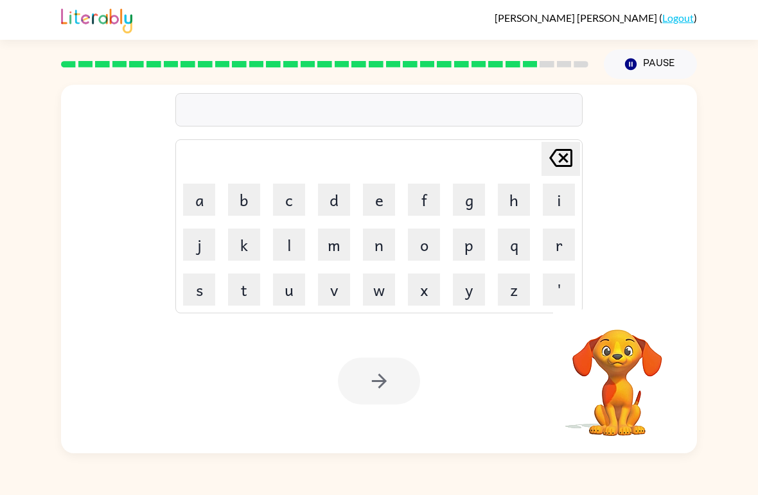
click at [390, 387] on div at bounding box center [379, 381] width 82 height 47
click at [209, 288] on button "s" at bounding box center [199, 290] width 32 height 32
click at [525, 201] on button "h" at bounding box center [514, 200] width 32 height 32
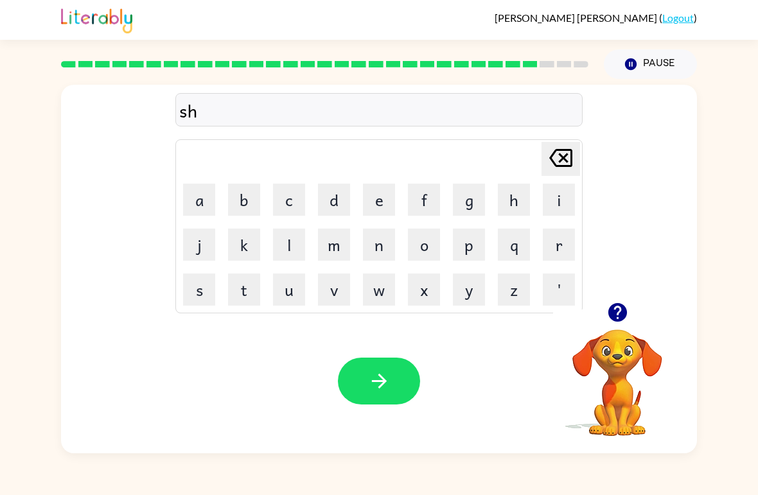
click at [193, 204] on button "a" at bounding box center [199, 200] width 32 height 32
click at [521, 243] on button "q" at bounding box center [514, 245] width 32 height 32
click at [559, 148] on icon "[PERSON_NAME] last character input" at bounding box center [560, 158] width 31 height 31
click at [469, 248] on button "p" at bounding box center [469, 245] width 32 height 32
click at [383, 200] on button "e" at bounding box center [379, 200] width 32 height 32
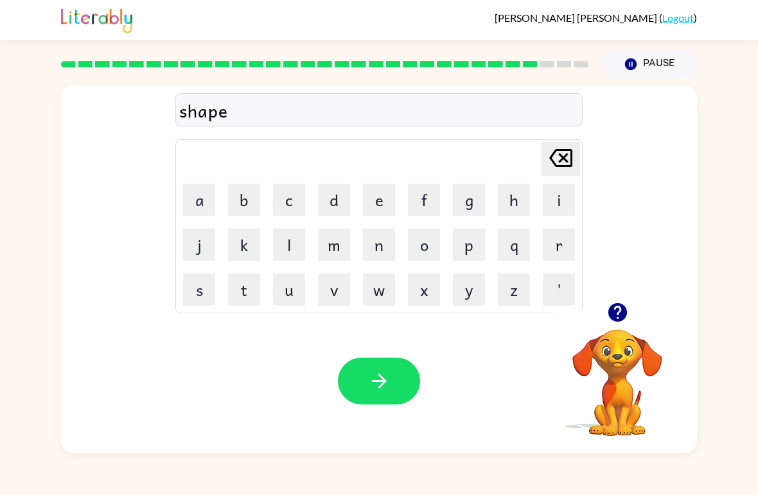
click at [385, 382] on icon "button" at bounding box center [378, 381] width 15 height 15
click at [380, 193] on button "e" at bounding box center [379, 200] width 32 height 32
click at [426, 289] on button "x" at bounding box center [424, 290] width 32 height 32
click at [372, 197] on button "e" at bounding box center [379, 200] width 32 height 32
click at [285, 243] on button "l" at bounding box center [289, 245] width 32 height 32
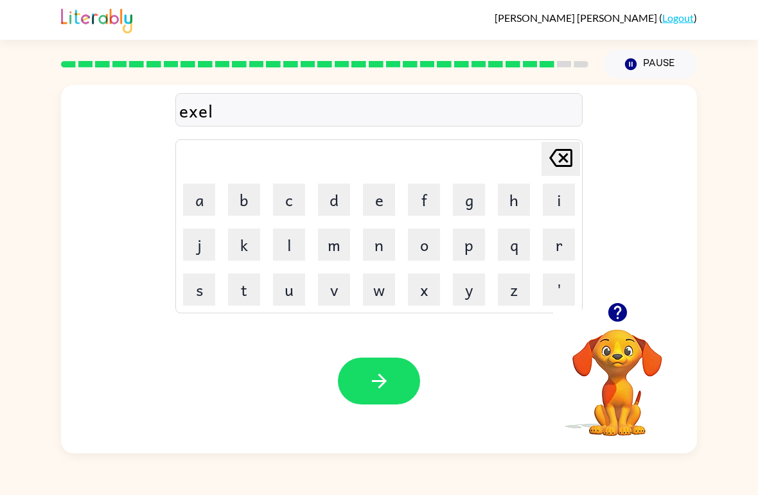
click at [368, 188] on button "e" at bounding box center [379, 200] width 32 height 32
click at [383, 240] on button "n" at bounding box center [379, 245] width 32 height 32
click at [249, 298] on button "t" at bounding box center [244, 290] width 32 height 32
click at [385, 365] on button "button" at bounding box center [379, 381] width 82 height 47
click at [187, 241] on button "j" at bounding box center [199, 245] width 32 height 32
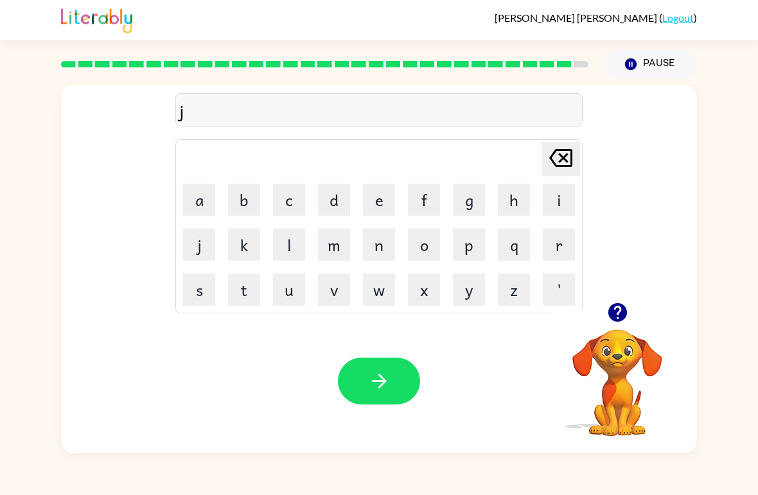
click at [426, 236] on button "o" at bounding box center [424, 245] width 32 height 32
click at [238, 201] on button "b" at bounding box center [244, 200] width 32 height 32
click at [242, 193] on button "b" at bounding box center [244, 200] width 32 height 32
click at [553, 241] on button "r" at bounding box center [559, 245] width 32 height 32
click at [189, 244] on button "j" at bounding box center [199, 245] width 32 height 32
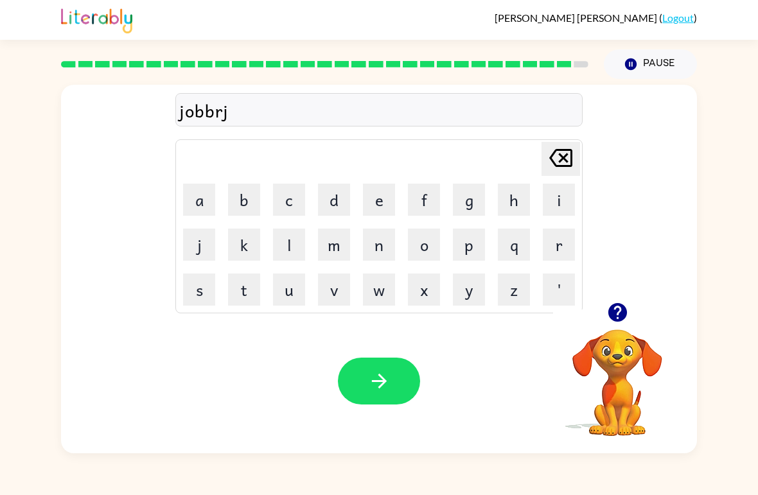
click at [254, 256] on button "k" at bounding box center [244, 245] width 32 height 32
click at [368, 201] on button "e" at bounding box center [379, 200] width 32 height 32
click at [545, 249] on button "r" at bounding box center [559, 245] width 32 height 32
click at [373, 387] on icon "button" at bounding box center [379, 381] width 22 height 22
